Goal: Task Accomplishment & Management: Manage account settings

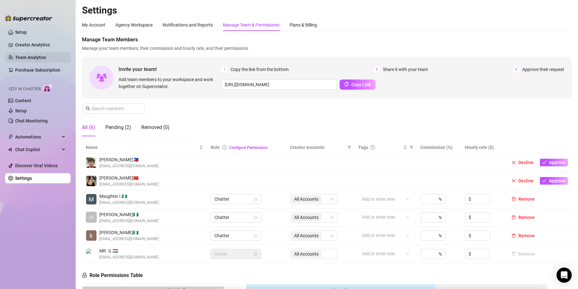
click at [33, 60] on link "Team Analytics" at bounding box center [30, 57] width 31 height 5
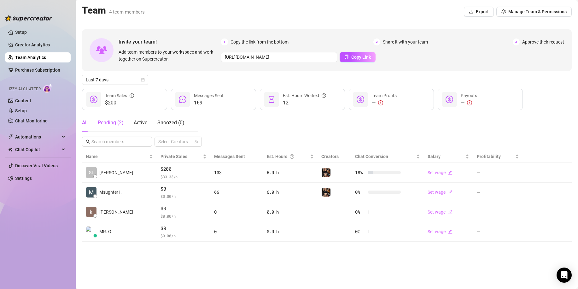
click at [105, 124] on div "Pending ( 2 )" at bounding box center [111, 123] width 26 height 8
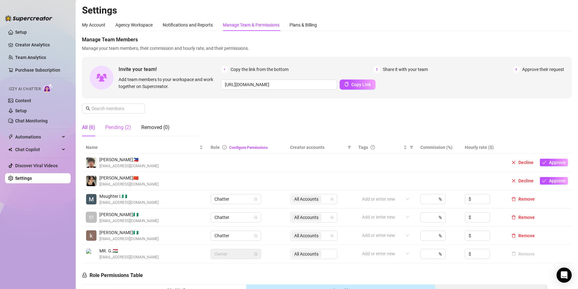
click at [114, 122] on div "Pending (2)" at bounding box center [118, 128] width 26 height 18
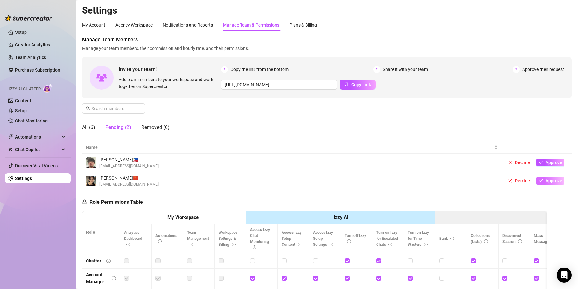
click at [539, 182] on icon "check" at bounding box center [541, 181] width 4 height 4
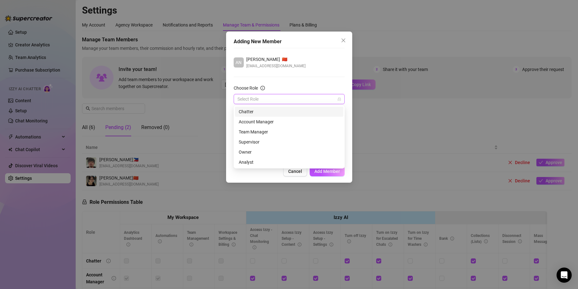
click at [250, 97] on input "Choose Role" at bounding box center [287, 98] width 98 height 9
click at [263, 115] on div "Chatter" at bounding box center [289, 111] width 101 height 7
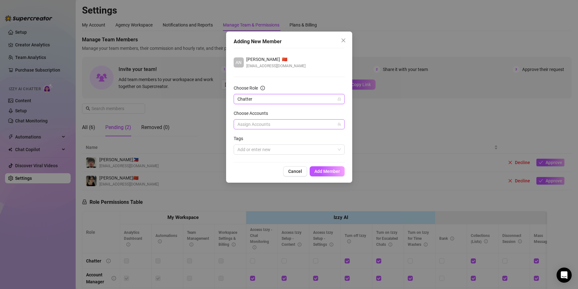
click at [267, 124] on div at bounding box center [286, 124] width 102 height 9
click at [264, 136] on span "Select all" at bounding box center [256, 137] width 22 height 7
click at [245, 136] on input "Select all" at bounding box center [242, 137] width 4 height 4
checkbox input "true"
click at [272, 111] on label "Choose Accounts" at bounding box center [253, 113] width 38 height 7
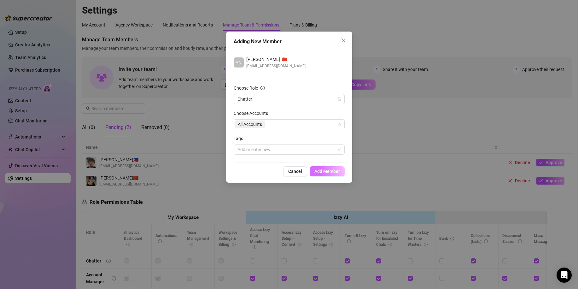
click at [325, 174] on button "Add Member" at bounding box center [327, 171] width 35 height 10
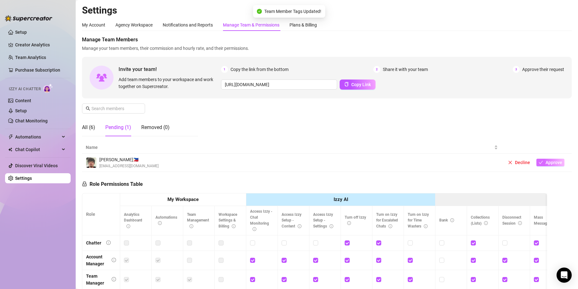
click at [540, 161] on button "Approve" at bounding box center [551, 163] width 28 height 8
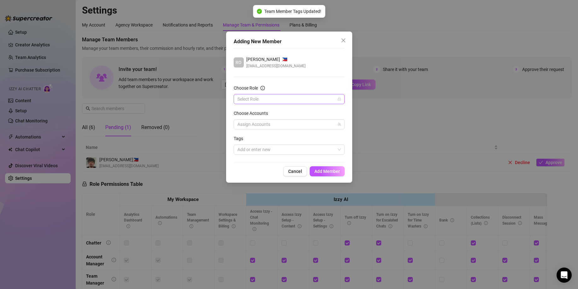
click at [279, 96] on input "Choose Role" at bounding box center [287, 98] width 98 height 9
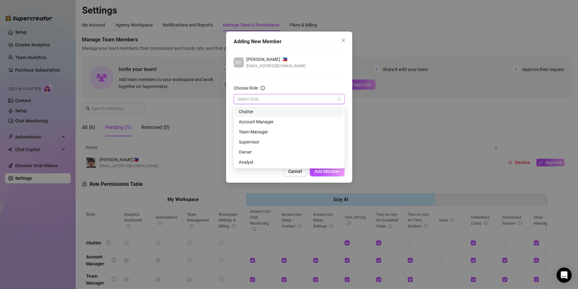
click at [268, 113] on div "Chatter" at bounding box center [289, 111] width 101 height 7
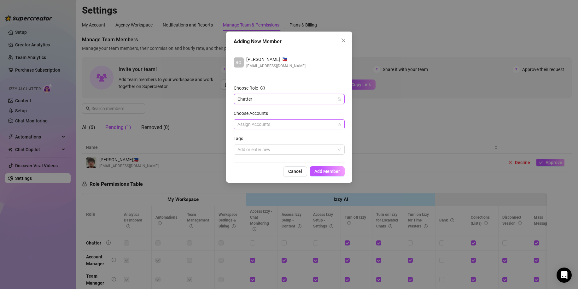
click at [267, 123] on div at bounding box center [286, 124] width 102 height 9
click at [267, 139] on span "Select all" at bounding box center [256, 137] width 22 height 7
click at [245, 139] on input "Select all" at bounding box center [242, 137] width 4 height 4
checkbox input "true"
click at [277, 115] on div "Choose Accounts" at bounding box center [289, 114] width 111 height 9
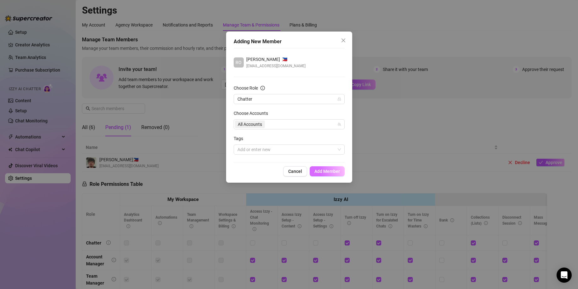
click at [322, 171] on span "Add Member" at bounding box center [328, 171] width 26 height 5
